Goal: Task Accomplishment & Management: Complete application form

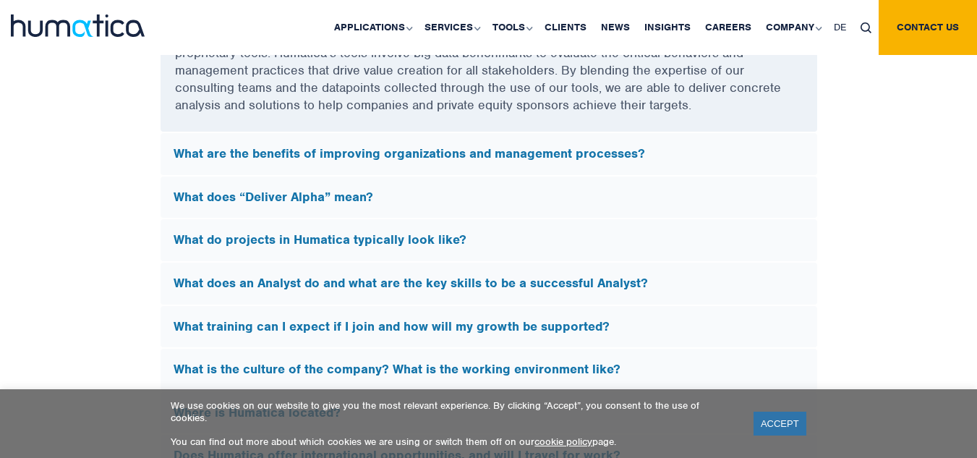
scroll to position [4096, 0]
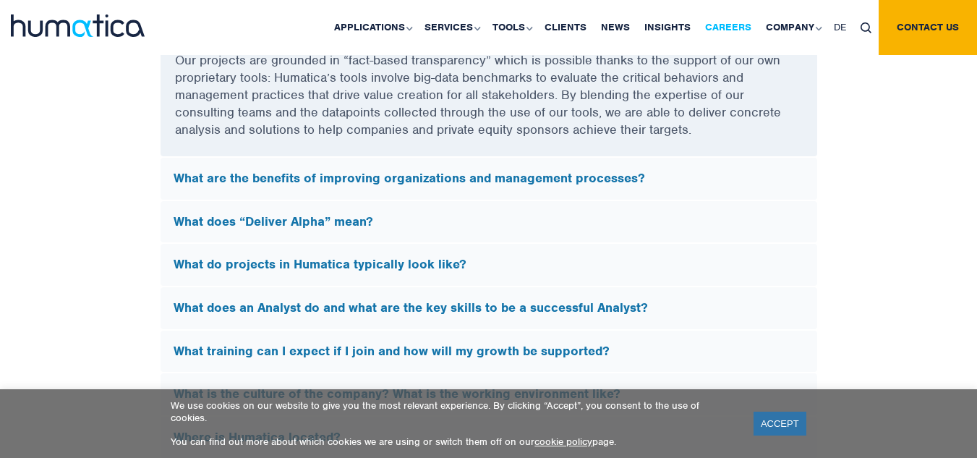
click at [750, 29] on link "Careers" at bounding box center [728, 27] width 61 height 55
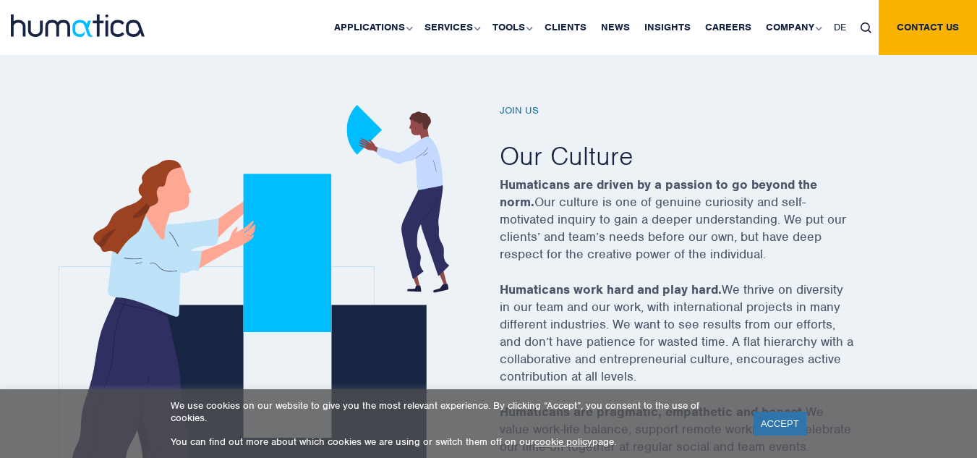
scroll to position [461, 0]
